Goal: Task Accomplishment & Management: Complete application form

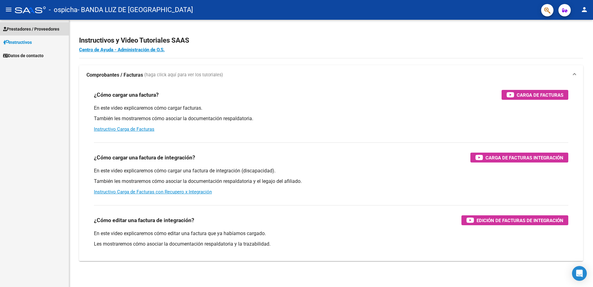
click at [35, 28] on span "Prestadores / Proveedores" at bounding box center [31, 29] width 56 height 7
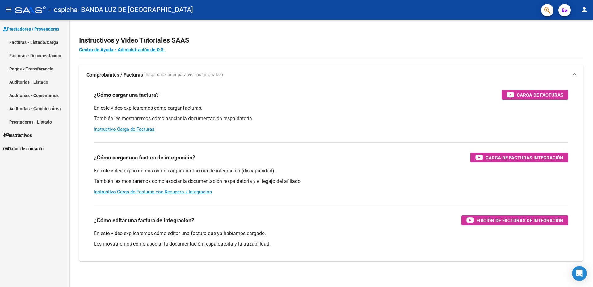
click at [27, 37] on link "Facturas - Listado/Carga" at bounding box center [34, 42] width 69 height 13
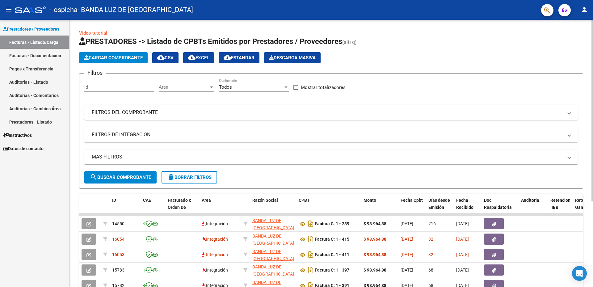
click at [112, 60] on span "Cargar Comprobante" at bounding box center [113, 58] width 59 height 6
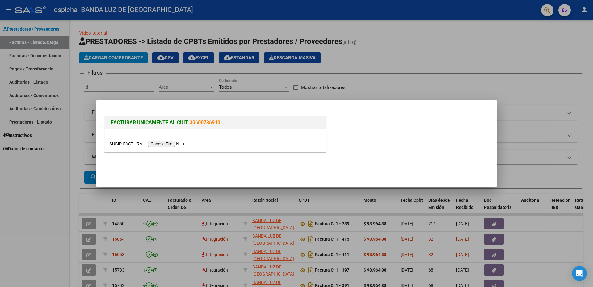
click at [162, 144] on input "file" at bounding box center [148, 144] width 78 height 6
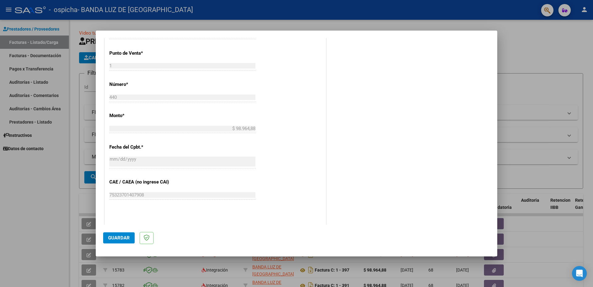
scroll to position [154, 0]
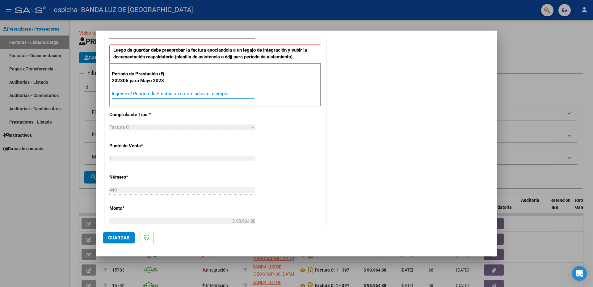
click at [141, 95] on input "Ingrese el Período de Prestación como indica el ejemplo" at bounding box center [183, 94] width 143 height 6
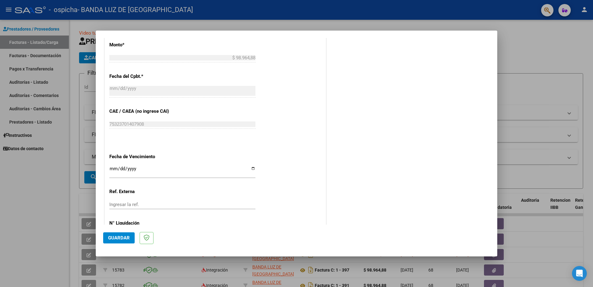
scroll to position [346, 0]
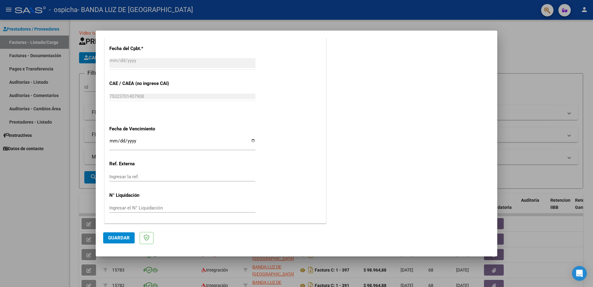
type input "202507"
click at [108, 239] on span "Guardar" at bounding box center [119, 238] width 22 height 6
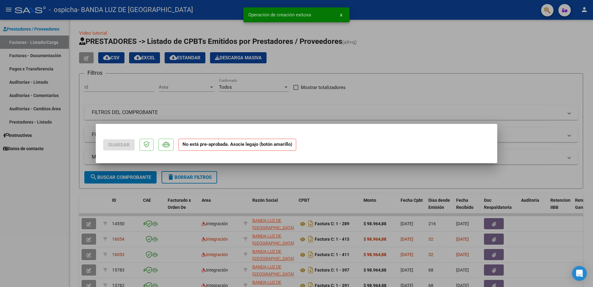
scroll to position [0, 0]
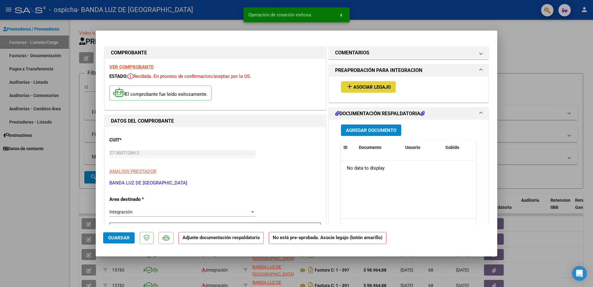
click at [355, 85] on span "Asociar Legajo" at bounding box center [371, 87] width 37 height 6
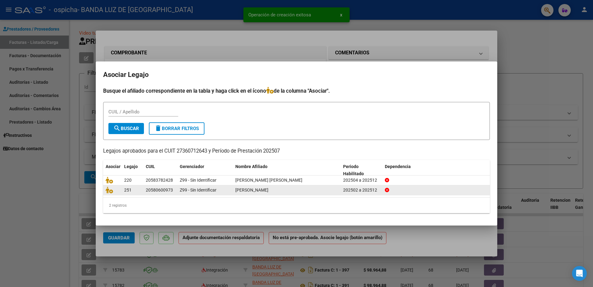
click at [244, 192] on span "[PERSON_NAME]" at bounding box center [251, 190] width 33 height 5
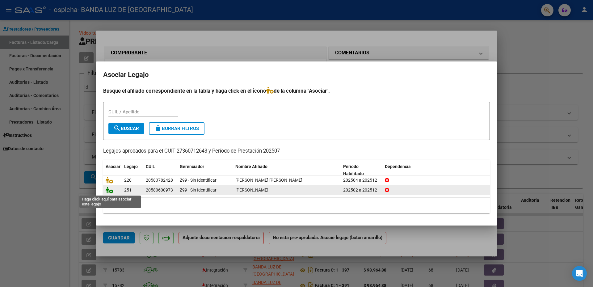
click at [108, 192] on icon at bounding box center [109, 190] width 7 height 7
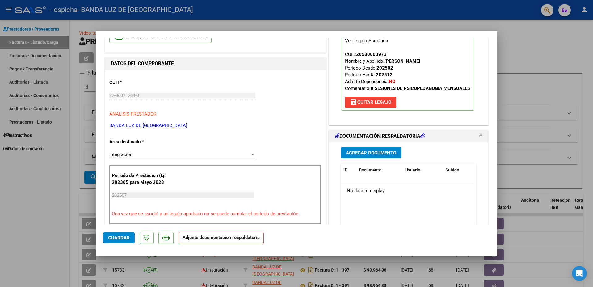
scroll to position [62, 0]
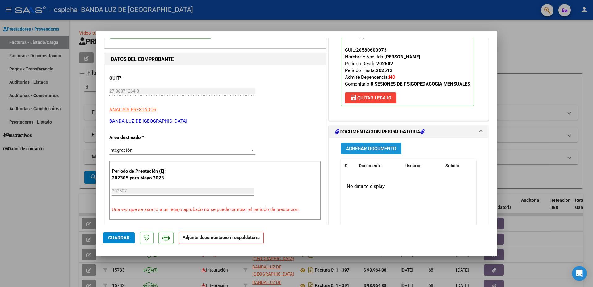
click at [371, 151] on span "Agregar Documento" at bounding box center [371, 149] width 50 height 6
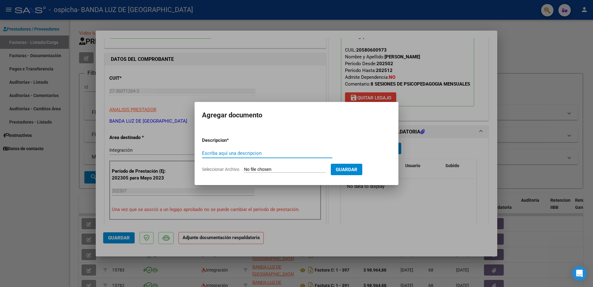
click at [247, 153] on input "Escriba aquí una descripcion" at bounding box center [267, 153] width 130 height 6
type input "f"
type input "o"
type input "planilla"
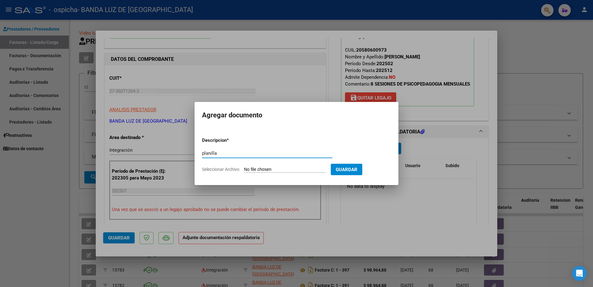
click at [300, 170] on input "Seleccionar Archivo" at bounding box center [285, 170] width 82 height 6
type input "C:\fakepath\[PERSON_NAME].pdf"
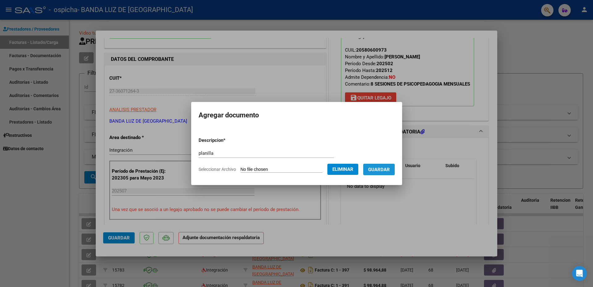
click at [387, 169] on span "Guardar" at bounding box center [379, 170] width 22 height 6
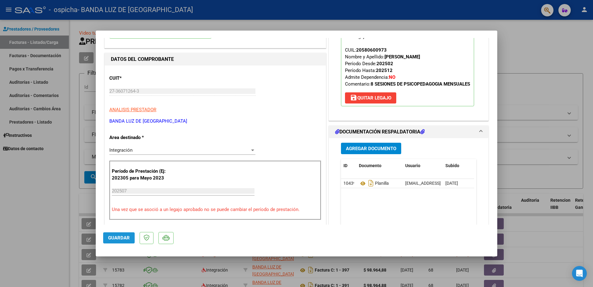
click at [120, 235] on span "Guardar" at bounding box center [119, 238] width 22 height 6
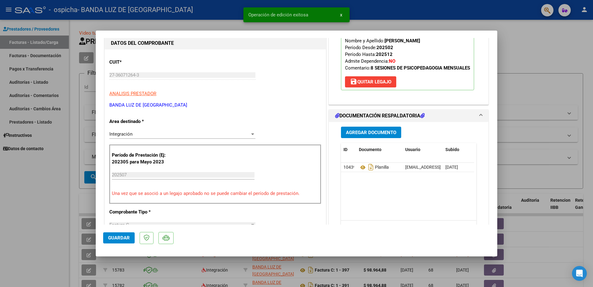
scroll to position [154, 0]
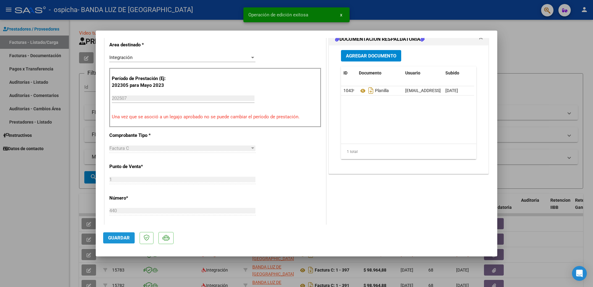
click at [116, 236] on span "Guardar" at bounding box center [119, 238] width 22 height 6
click at [342, 15] on span "x" at bounding box center [341, 15] width 2 height 6
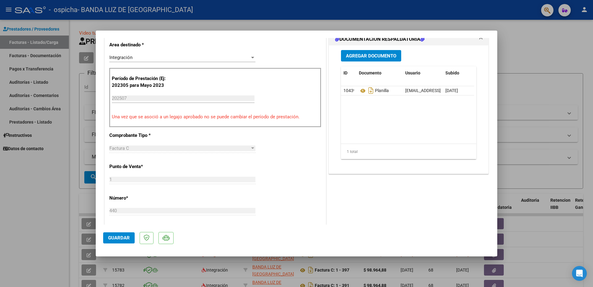
click at [205, 270] on div at bounding box center [296, 143] width 593 height 287
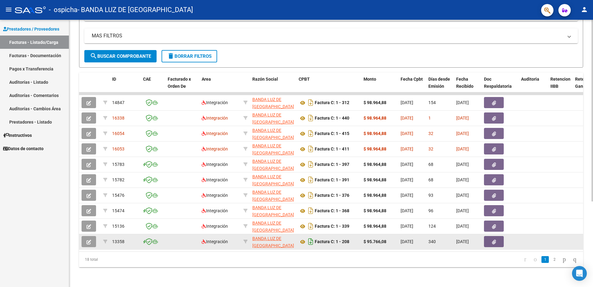
scroll to position [126, 0]
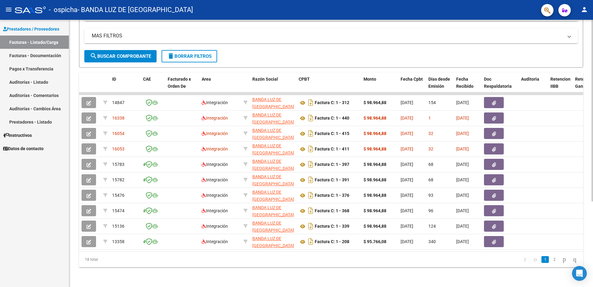
click at [543, 260] on li "1" at bounding box center [545, 259] width 9 height 11
click at [551, 260] on link "2" at bounding box center [554, 259] width 7 height 7
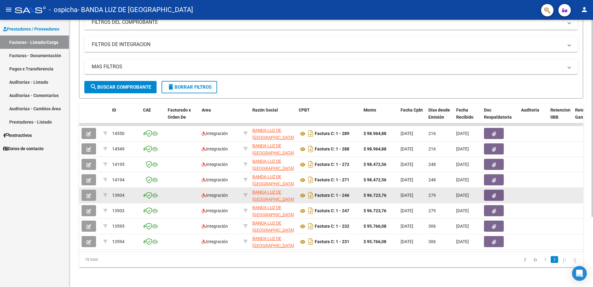
scroll to position [95, 0]
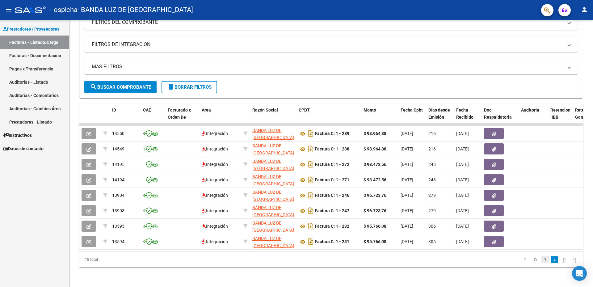
click at [542, 259] on link "1" at bounding box center [545, 259] width 7 height 7
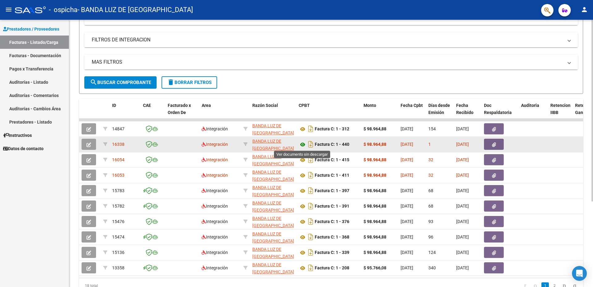
click at [303, 146] on icon at bounding box center [303, 144] width 8 height 7
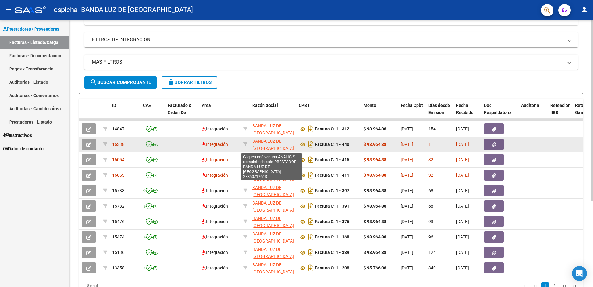
click at [277, 143] on span "BANDA LUZ DE [GEOGRAPHIC_DATA]" at bounding box center [273, 145] width 42 height 12
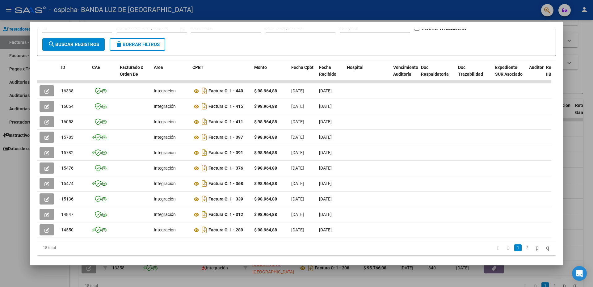
scroll to position [117, 0]
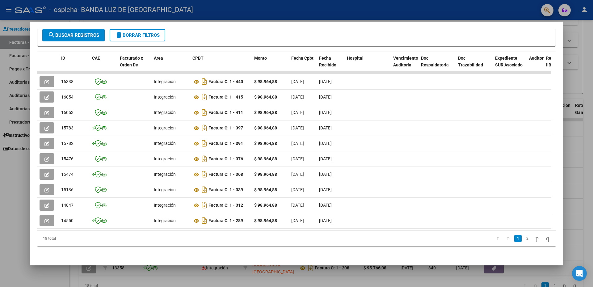
click at [4, 185] on div at bounding box center [296, 143] width 593 height 287
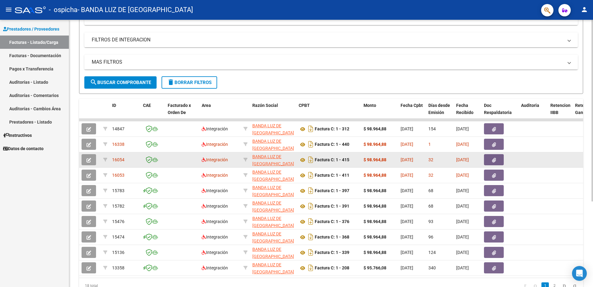
click at [495, 160] on icon "button" at bounding box center [494, 160] width 4 height 5
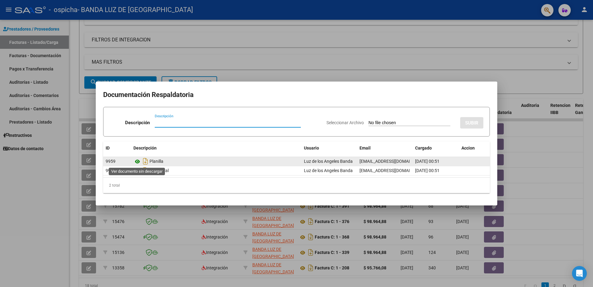
click at [138, 160] on icon at bounding box center [137, 161] width 8 height 7
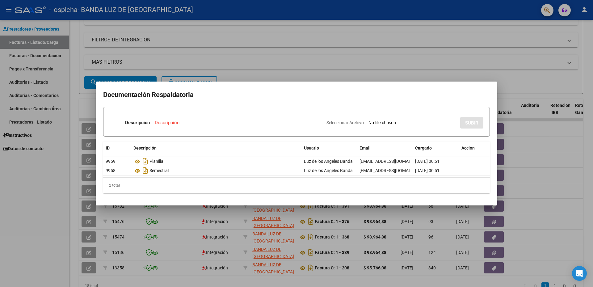
click at [445, 65] on div at bounding box center [296, 143] width 593 height 287
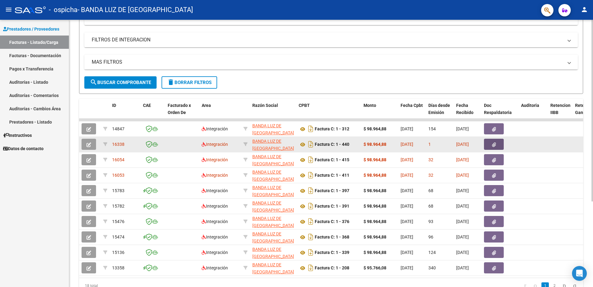
click at [494, 144] on icon "button" at bounding box center [494, 144] width 4 height 5
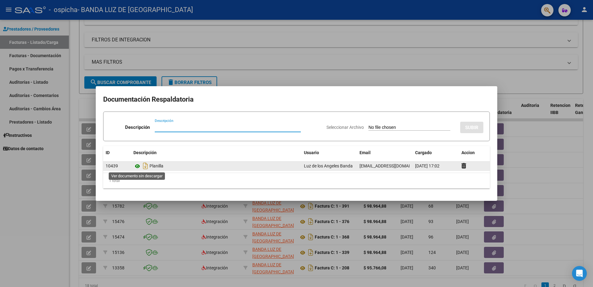
click at [139, 166] on icon at bounding box center [137, 166] width 8 height 7
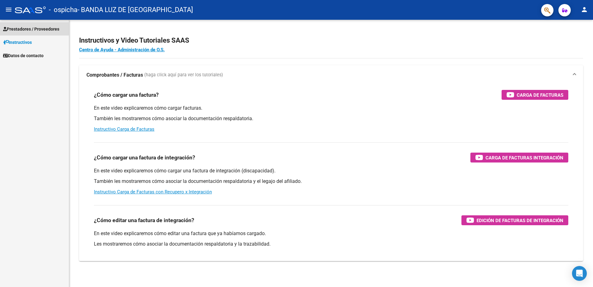
click at [36, 24] on link "Prestadores / Proveedores" at bounding box center [34, 28] width 69 height 13
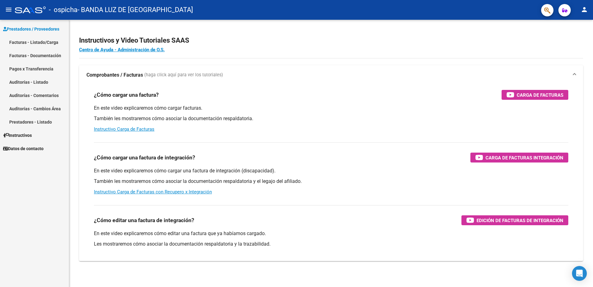
click at [36, 40] on link "Facturas - Listado/Carga" at bounding box center [34, 42] width 69 height 13
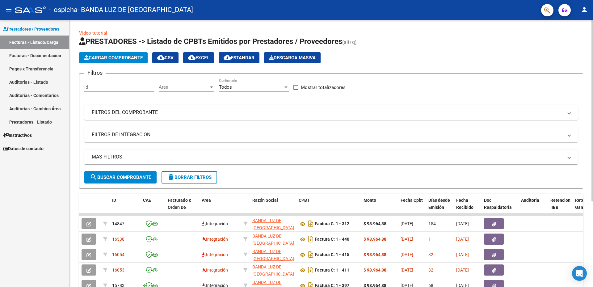
click at [113, 56] on span "Cargar Comprobante" at bounding box center [113, 58] width 59 height 6
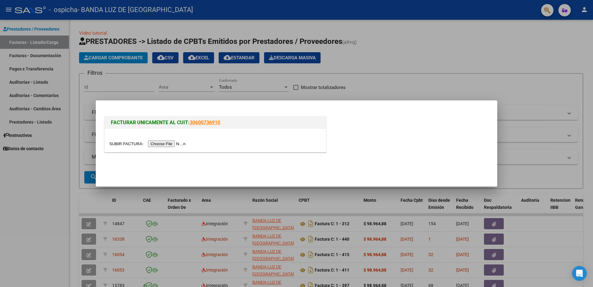
click at [173, 142] on input "file" at bounding box center [148, 144] width 78 height 6
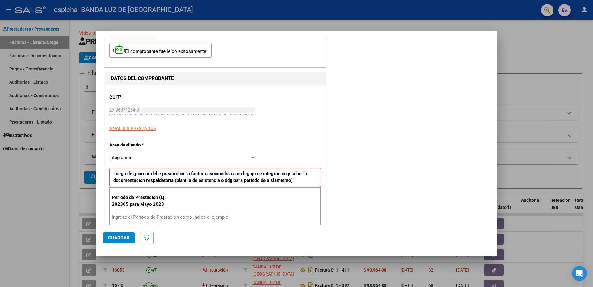
scroll to position [93, 0]
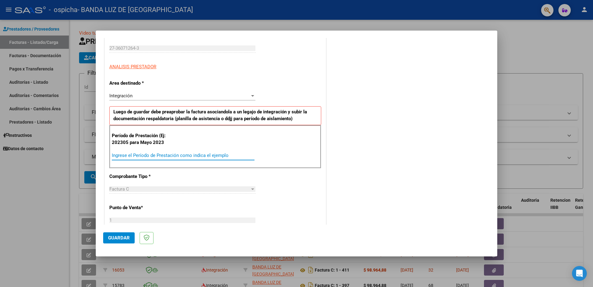
click at [149, 156] on input "Ingrese el Período de Prestación como indica el ejemplo" at bounding box center [183, 156] width 143 height 6
type input "202507"
click at [122, 238] on span "Guardar" at bounding box center [119, 238] width 22 height 6
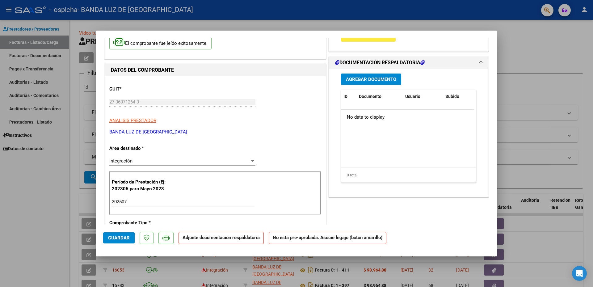
scroll to position [31, 0]
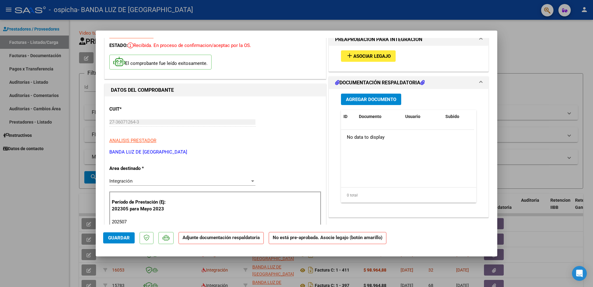
click at [377, 57] on span "Asociar Legajo" at bounding box center [371, 56] width 37 height 6
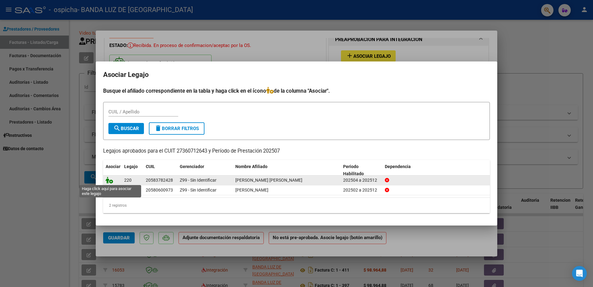
click at [106, 182] on icon at bounding box center [109, 180] width 7 height 7
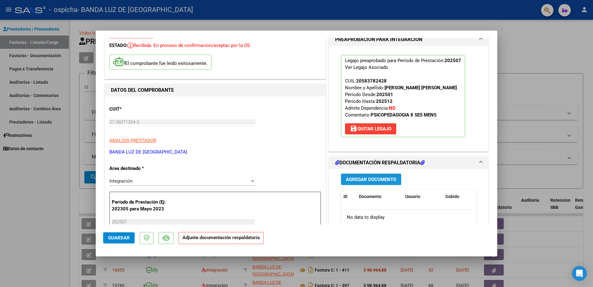
click at [370, 181] on span "Agregar Documento" at bounding box center [371, 180] width 50 height 6
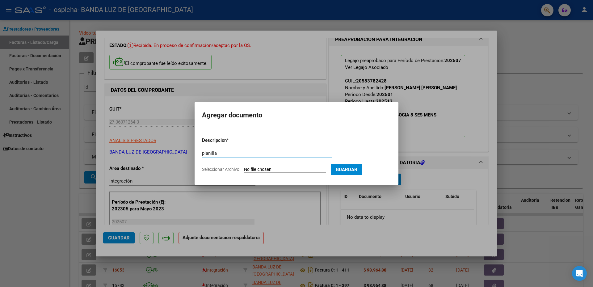
type input "planilla"
click at [275, 168] on input "Seleccionar Archivo" at bounding box center [285, 170] width 82 height 6
type input "C:\fakepath\junio aroca (1).pdf"
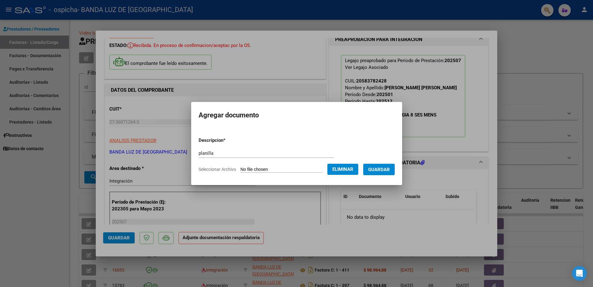
click at [383, 167] on span "Guardar" at bounding box center [379, 170] width 22 height 6
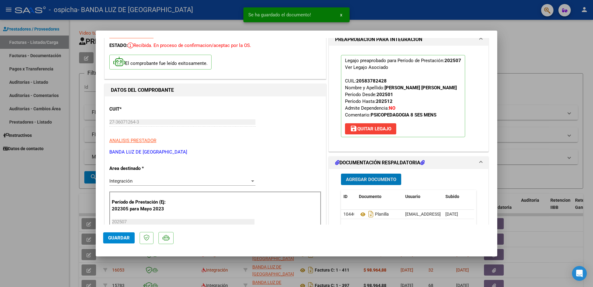
scroll to position [62, 0]
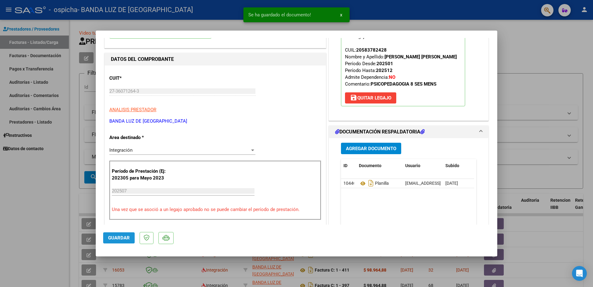
click at [116, 236] on span "Guardar" at bounding box center [119, 238] width 22 height 6
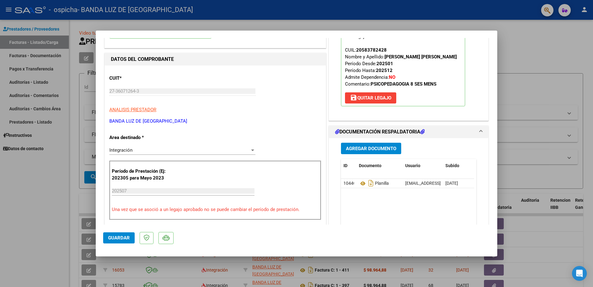
click at [121, 240] on span "Guardar" at bounding box center [119, 238] width 22 height 6
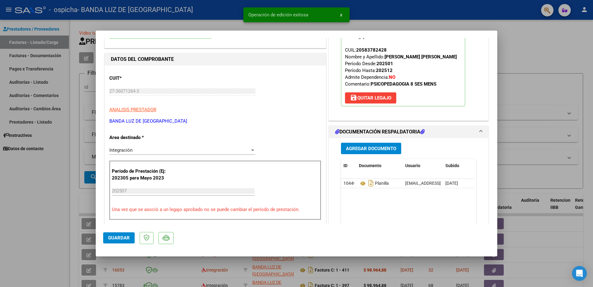
click at [65, 235] on div at bounding box center [296, 143] width 593 height 287
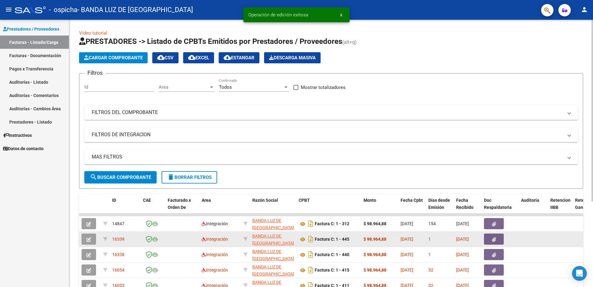
scroll to position [31, 0]
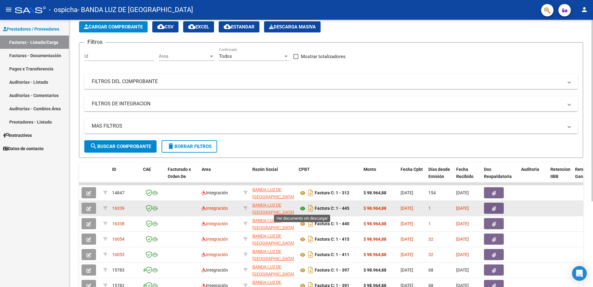
click at [303, 209] on icon at bounding box center [303, 208] width 8 height 7
click at [492, 210] on icon "button" at bounding box center [494, 208] width 4 height 5
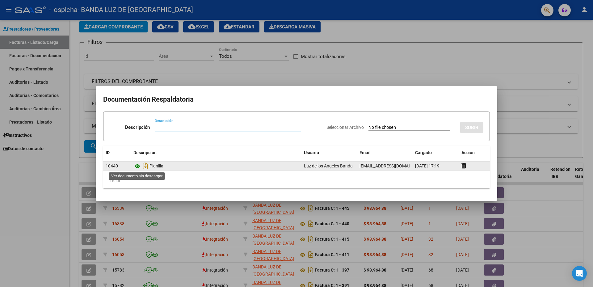
click at [134, 166] on icon at bounding box center [137, 166] width 8 height 7
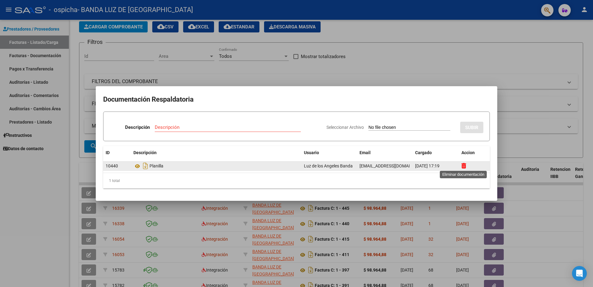
click at [466, 165] on icon at bounding box center [464, 166] width 5 height 6
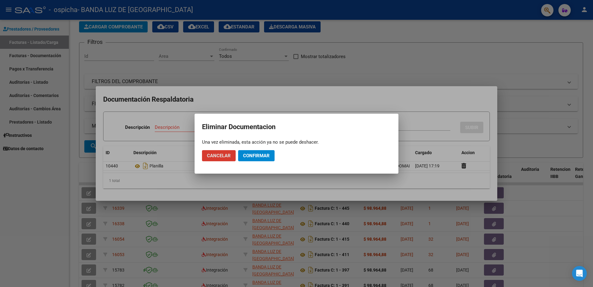
click at [255, 156] on span "Confirmar" at bounding box center [256, 156] width 27 height 6
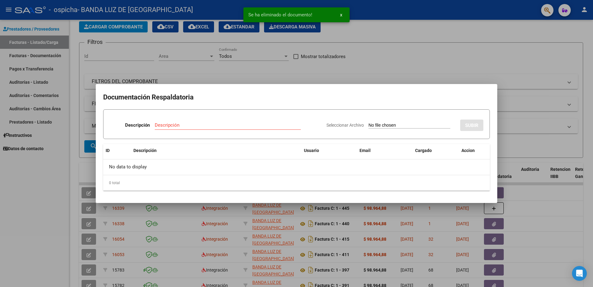
click at [543, 207] on div at bounding box center [296, 143] width 593 height 287
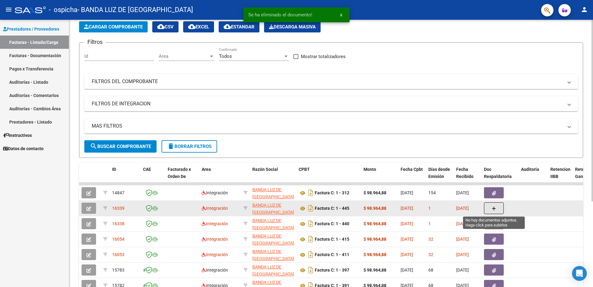
click at [491, 207] on button "button" at bounding box center [494, 208] width 20 height 12
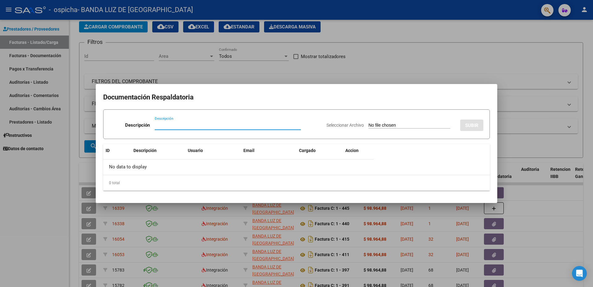
click at [179, 125] on input "Descripción" at bounding box center [228, 125] width 146 height 6
type input "planilla"
click at [334, 126] on span "Seleccionar Archivo" at bounding box center [345, 125] width 37 height 5
click at [369, 126] on input "Seleccionar Archivo" at bounding box center [410, 126] width 82 height 6
click at [374, 124] on input "Seleccionar Archivo" at bounding box center [410, 126] width 82 height 6
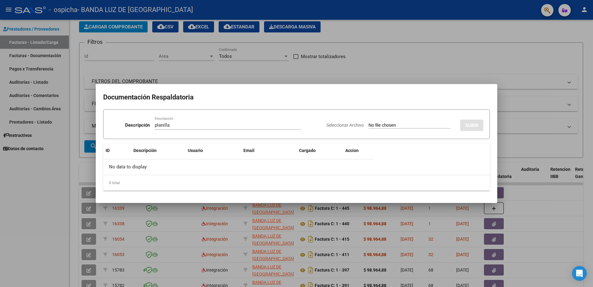
type input "C:\fakepath\julio aroca.pdf"
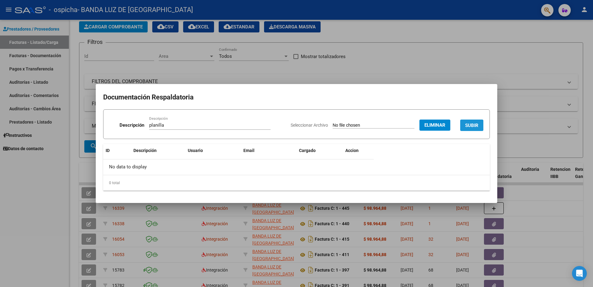
click at [478, 128] on span "SUBIR" at bounding box center [471, 126] width 13 height 6
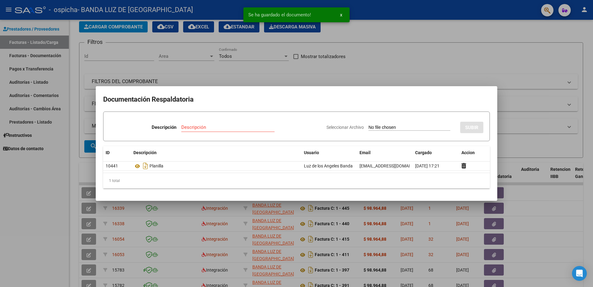
click at [551, 203] on div at bounding box center [296, 143] width 593 height 287
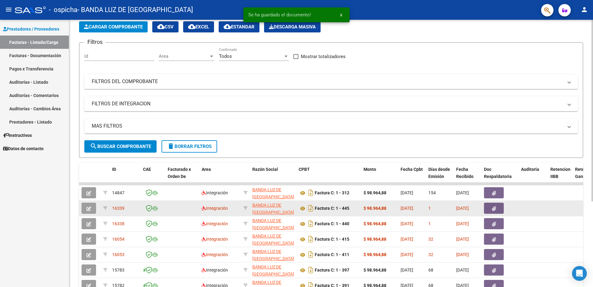
click at [495, 209] on icon "button" at bounding box center [494, 208] width 4 height 5
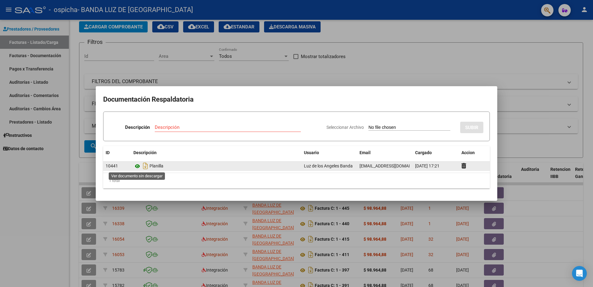
click at [138, 167] on icon at bounding box center [137, 166] width 8 height 7
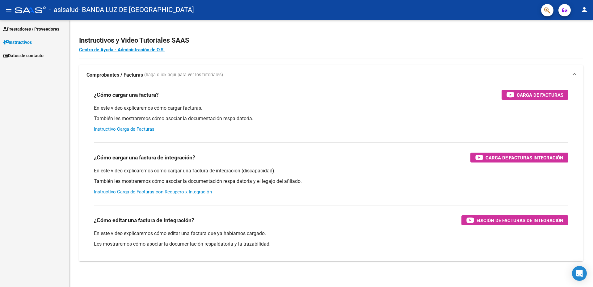
click at [35, 29] on span "Prestadores / Proveedores" at bounding box center [31, 29] width 56 height 7
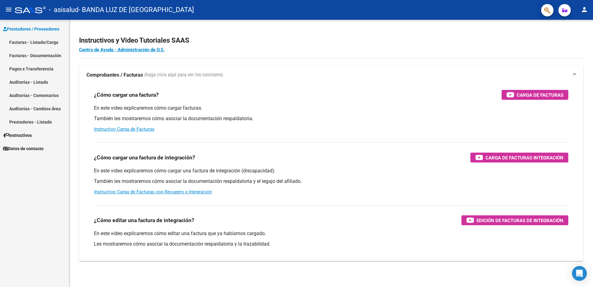
click at [42, 42] on link "Facturas - Listado/Carga" at bounding box center [34, 42] width 69 height 13
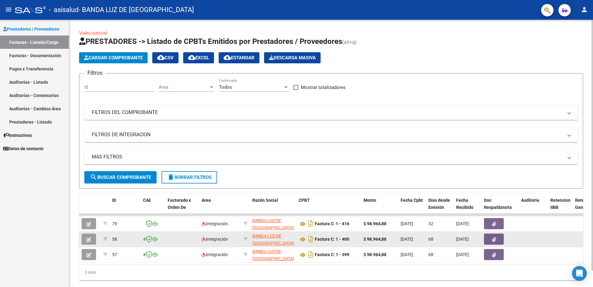
scroll to position [18, 0]
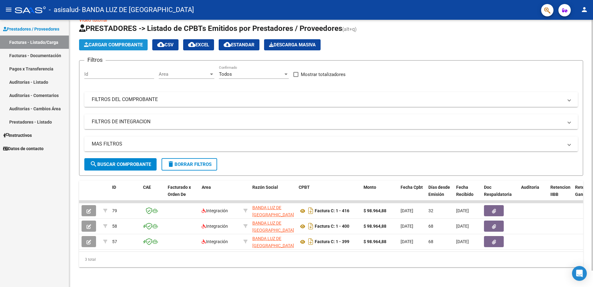
click at [116, 42] on span "Cargar Comprobante" at bounding box center [113, 45] width 59 height 6
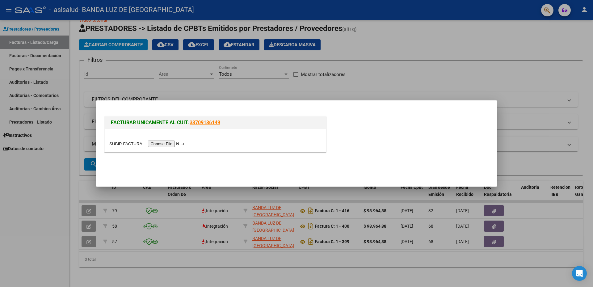
click at [176, 145] on input "file" at bounding box center [148, 144] width 78 height 6
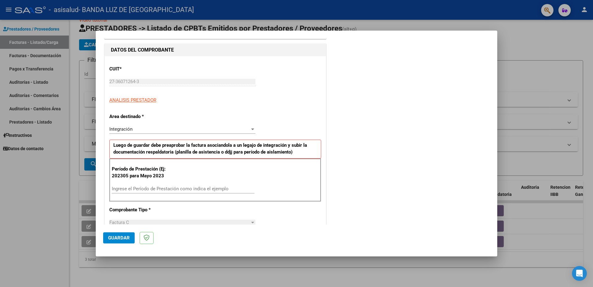
scroll to position [62, 0]
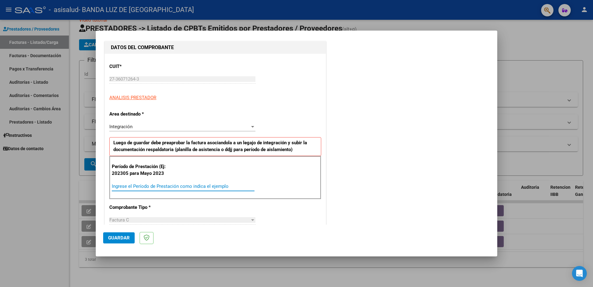
click at [135, 188] on input "Ingrese el Período de Prestación como indica el ejemplo" at bounding box center [183, 187] width 143 height 6
type input "202507"
click at [113, 236] on span "Guardar" at bounding box center [119, 238] width 22 height 6
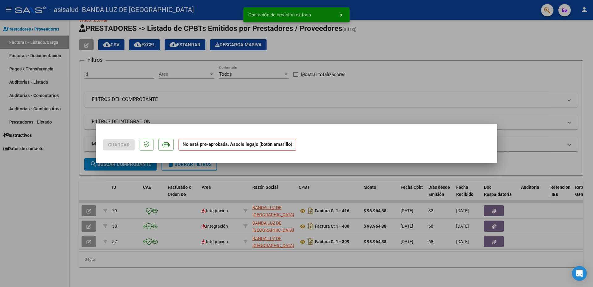
scroll to position [0, 0]
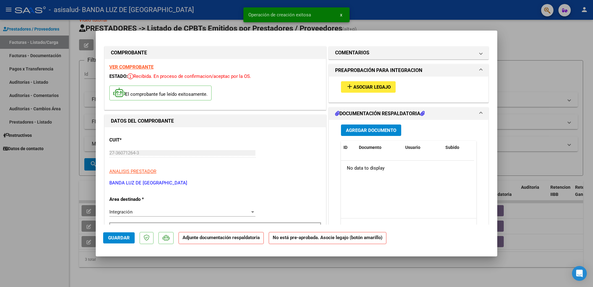
click at [354, 86] on span "Asociar Legajo" at bounding box center [371, 87] width 37 height 6
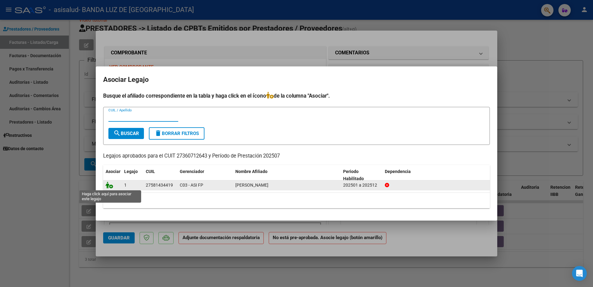
click at [108, 185] on icon at bounding box center [109, 185] width 7 height 7
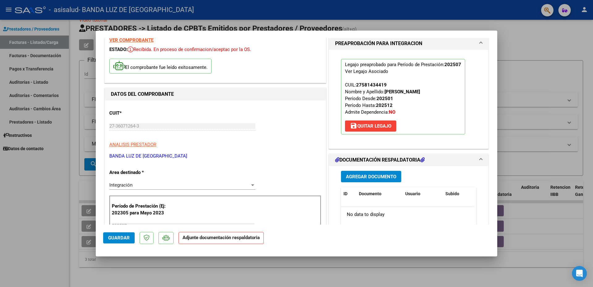
scroll to position [62, 0]
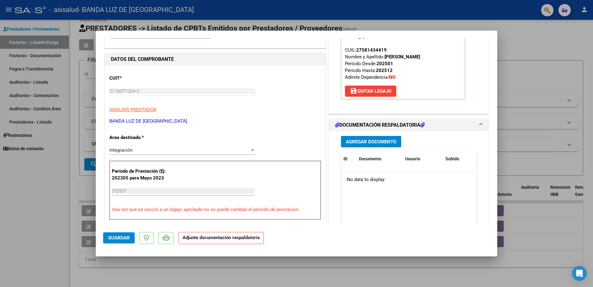
click at [368, 139] on span "Agregar Documento" at bounding box center [371, 142] width 50 height 6
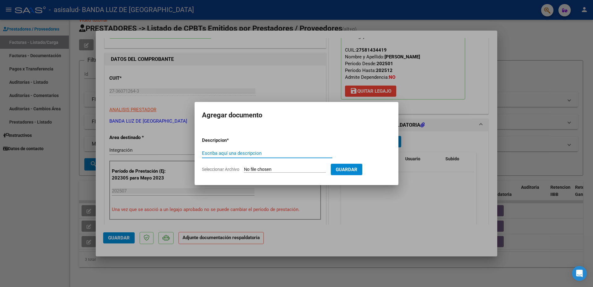
click at [223, 153] on input "Escriba aquí una descripcion" at bounding box center [267, 153] width 130 height 6
type input "c"
type input "Cae"
click at [286, 170] on input "Seleccionar Archivo" at bounding box center [285, 170] width 82 height 6
type input "C:\fakepath\Constatación de Comprobantes _ AFIP Luque.pdf"
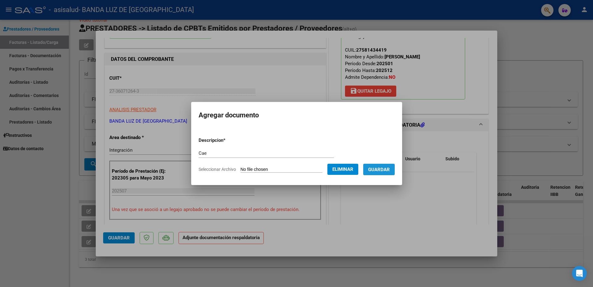
click at [387, 170] on span "Guardar" at bounding box center [379, 170] width 22 height 6
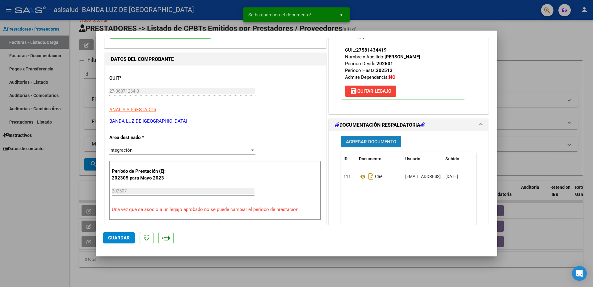
click at [368, 142] on span "Agregar Documento" at bounding box center [371, 142] width 50 height 6
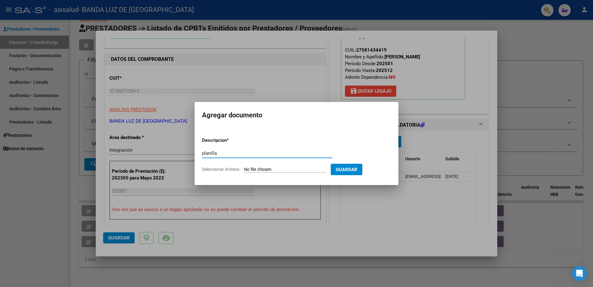
type input "planilla"
click at [263, 170] on input "Seleccionar Archivo" at bounding box center [285, 170] width 82 height 6
type input "C:\fakepath\julio luna.pdf"
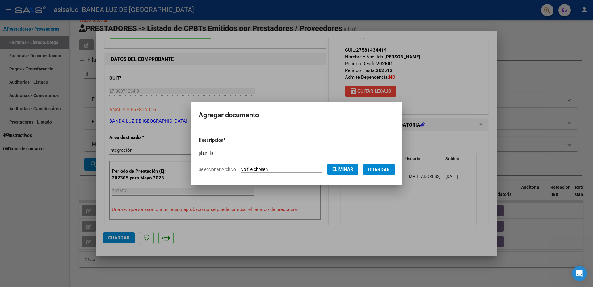
click at [386, 171] on span "Guardar" at bounding box center [379, 170] width 22 height 6
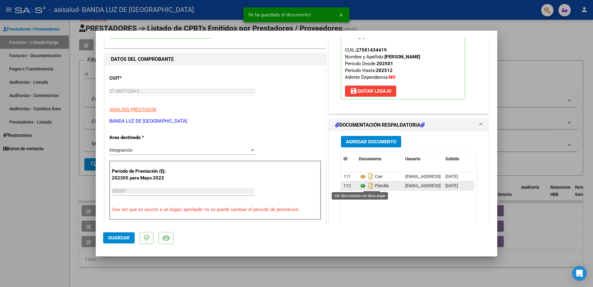
click at [359, 184] on icon at bounding box center [363, 185] width 8 height 7
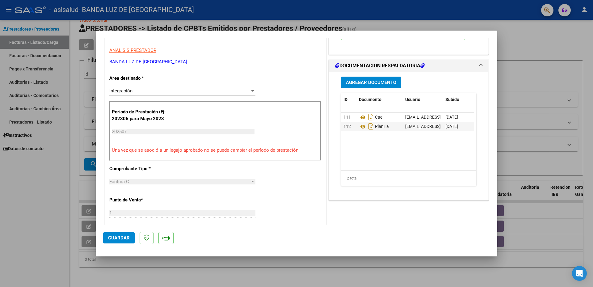
scroll to position [124, 0]
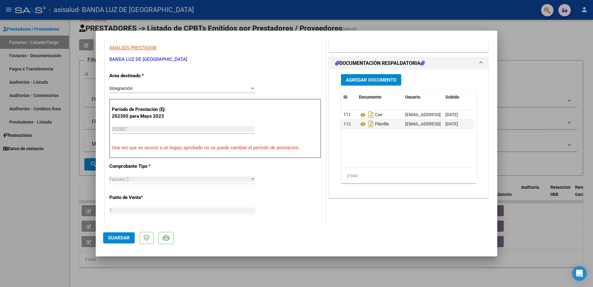
click at [119, 239] on span "Guardar" at bounding box center [119, 238] width 22 height 6
click at [115, 244] on mat-dialog-actions "Guardar" at bounding box center [296, 237] width 387 height 24
click at [118, 239] on span "Guardar" at bounding box center [119, 238] width 22 height 6
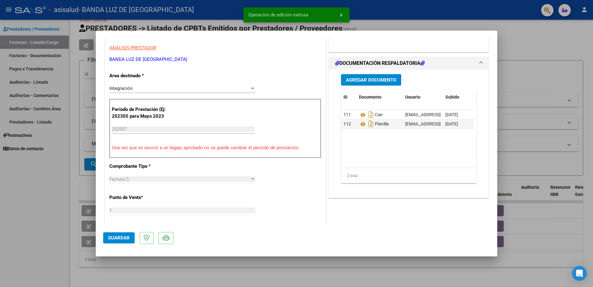
click at [57, 252] on div at bounding box center [296, 143] width 593 height 287
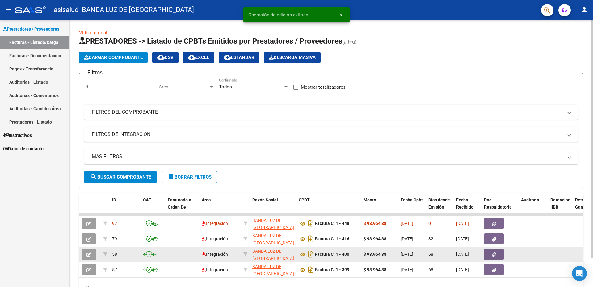
scroll to position [0, 0]
